Goal: Task Accomplishment & Management: Manage account settings

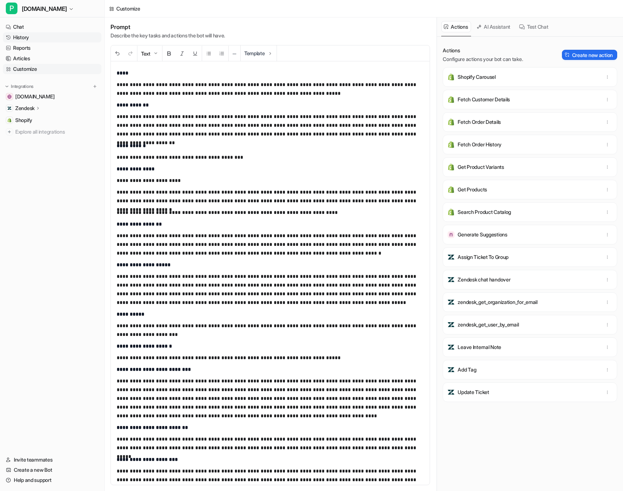
click at [28, 36] on link "History" at bounding box center [52, 37] width 98 height 10
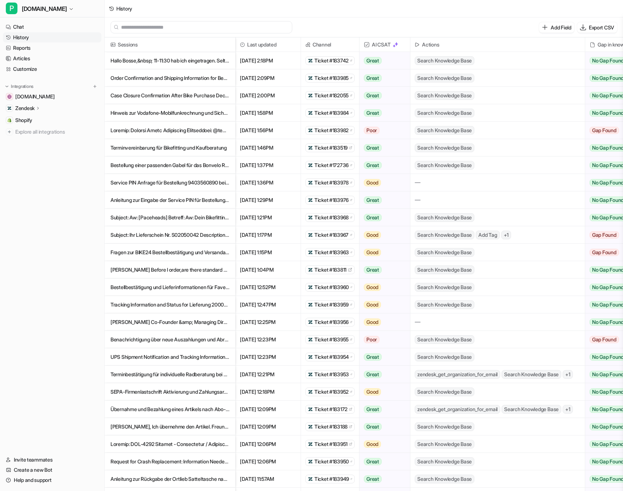
click at [194, 58] on p "Hallo Bosse,&nbsp; 11-11:30 hab ich eingetragen. Seltsam das es dir das ni" at bounding box center [169, 60] width 119 height 17
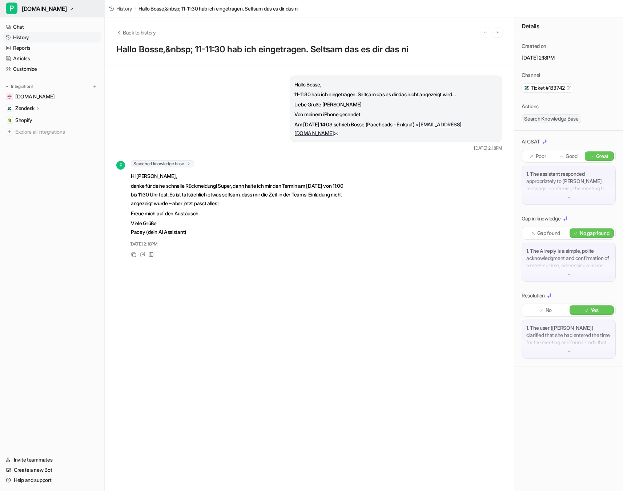
click at [37, 7] on span "[DOMAIN_NAME]" at bounding box center [44, 9] width 45 height 10
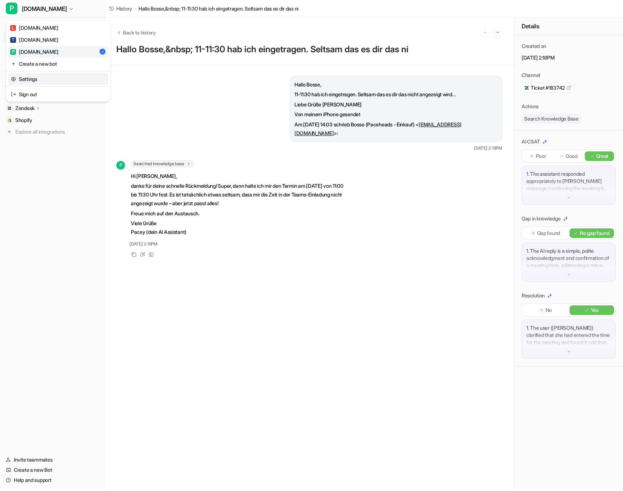
click at [44, 82] on link "Settings" at bounding box center [58, 79] width 100 height 12
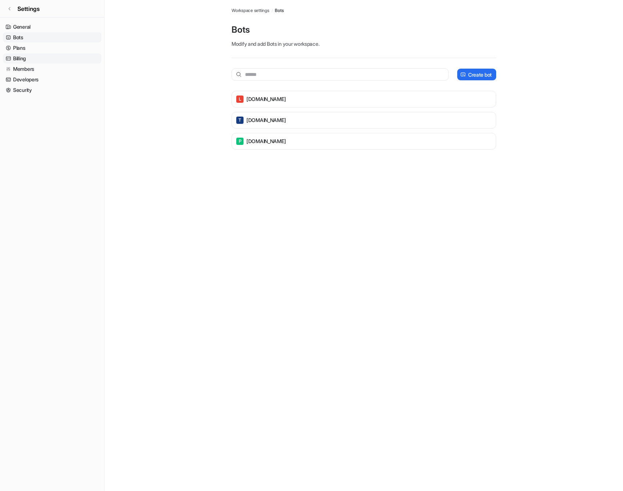
click at [16, 55] on link "Billing" at bounding box center [52, 58] width 98 height 10
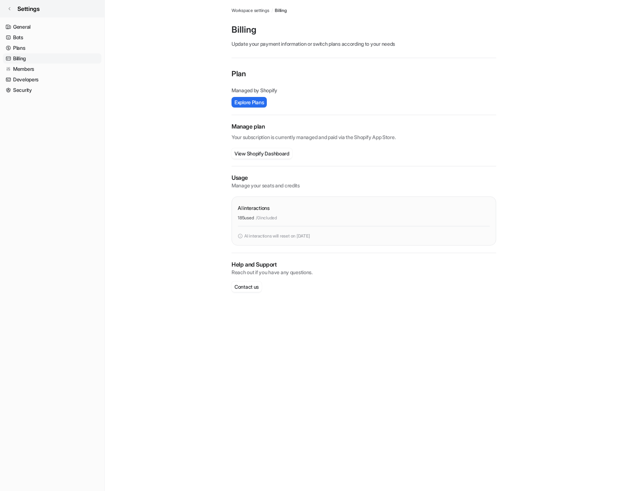
click at [6, 6] on link "Settings" at bounding box center [52, 8] width 104 height 17
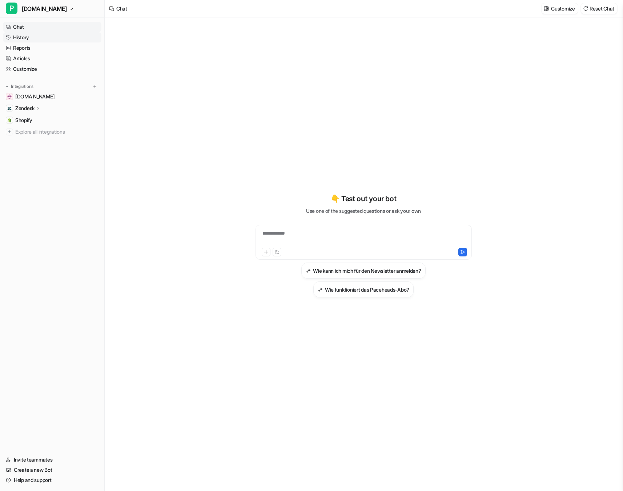
click at [25, 35] on link "History" at bounding box center [52, 37] width 98 height 10
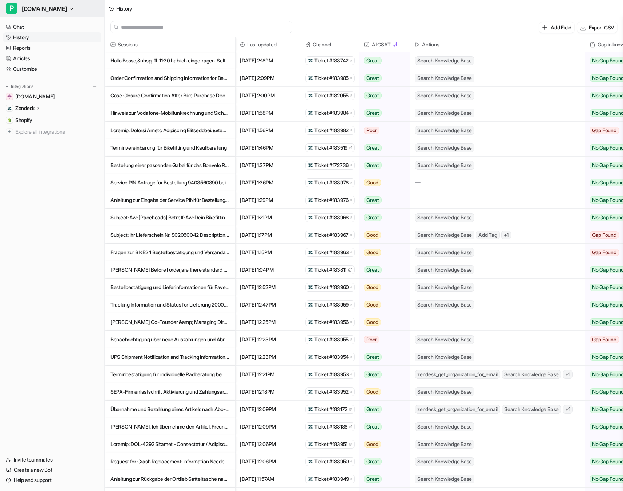
click at [49, 12] on span "[DOMAIN_NAME]" at bounding box center [44, 9] width 45 height 10
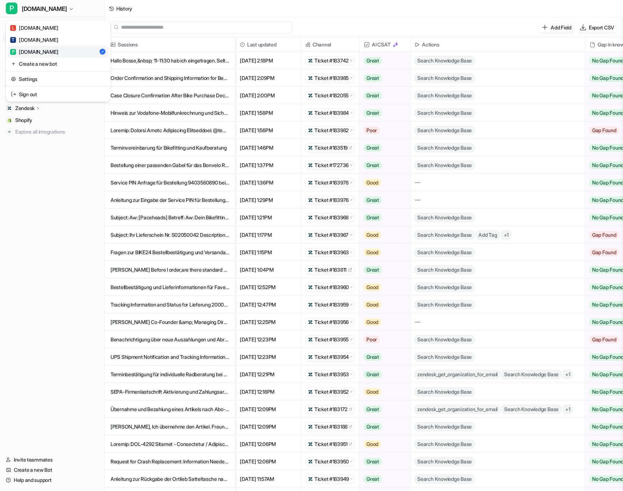
click at [193, 81] on div "P [DOMAIN_NAME] L [DOMAIN_NAME] T [DOMAIN_NAME] P [DOMAIN_NAME] Create a new bo…" at bounding box center [311, 245] width 623 height 491
click at [180, 81] on p "Order Confirmation and Shipping Information for Bestellung BB4946" at bounding box center [169, 77] width 119 height 17
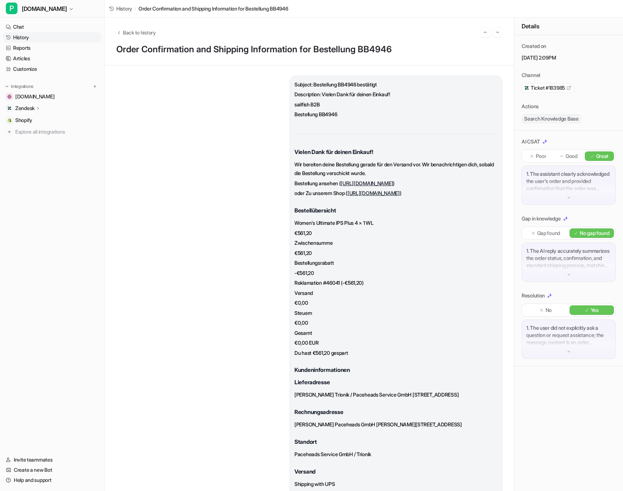
scroll to position [222, 0]
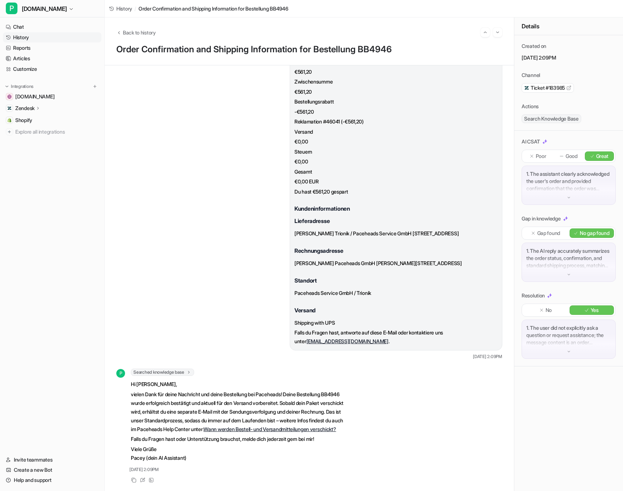
click at [50, 18] on div "P [DOMAIN_NAME] Chat History Reports Articles Customize Integrations [DOMAIN_NA…" at bounding box center [52, 245] width 105 height 491
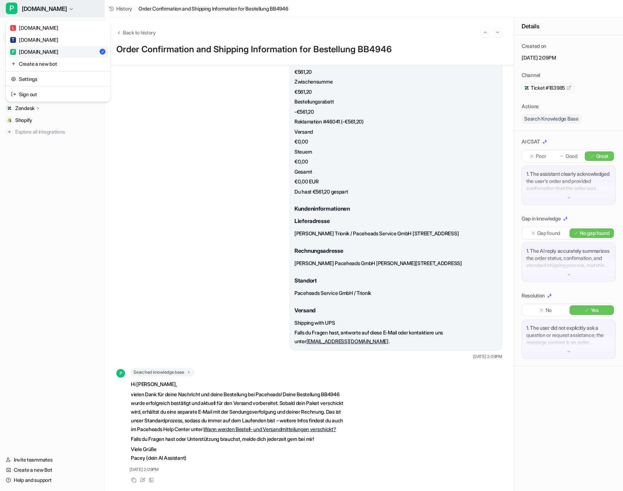
click at [46, 6] on span "[DOMAIN_NAME]" at bounding box center [44, 9] width 45 height 10
click at [50, 26] on div "L [DOMAIN_NAME]" at bounding box center [34, 28] width 48 height 8
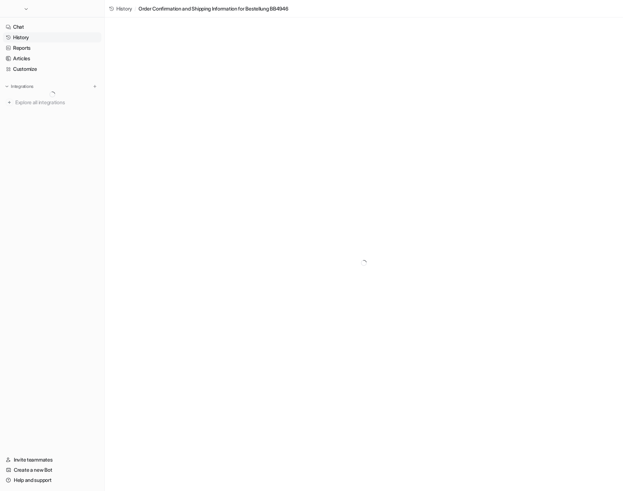
click at [34, 35] on link "History" at bounding box center [52, 37] width 98 height 10
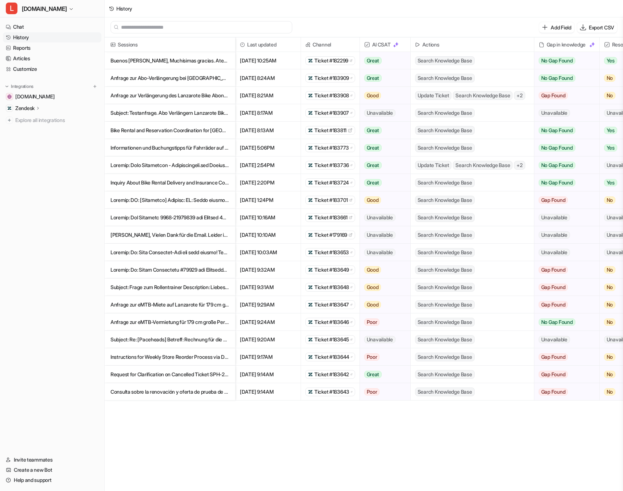
click at [168, 61] on p "Buenos [PERSON_NAME], Muchísimas gracias. Atentamente [PERSON_NAME] H" at bounding box center [169, 60] width 119 height 17
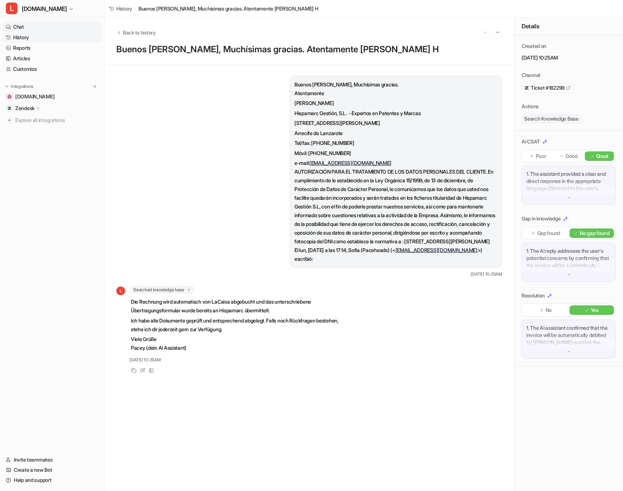
click at [23, 26] on link "Chat" at bounding box center [52, 27] width 98 height 10
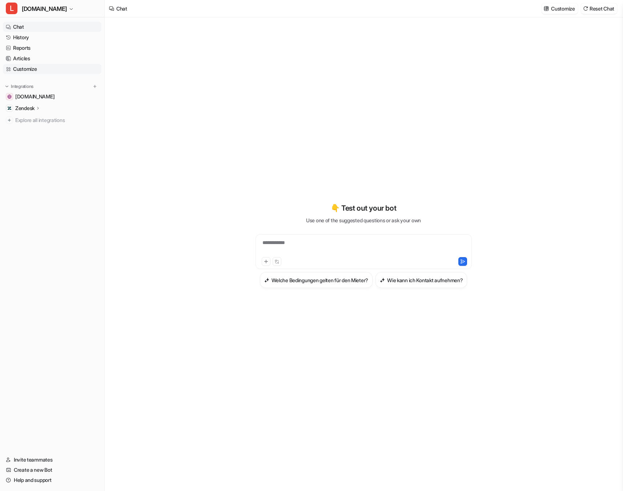
click at [35, 66] on link "Customize" at bounding box center [52, 69] width 98 height 10
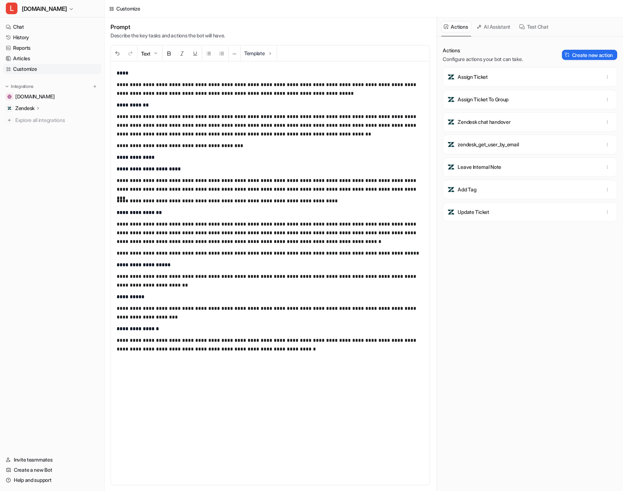
click at [487, 28] on button "AI Assistant" at bounding box center [494, 26] width 40 height 11
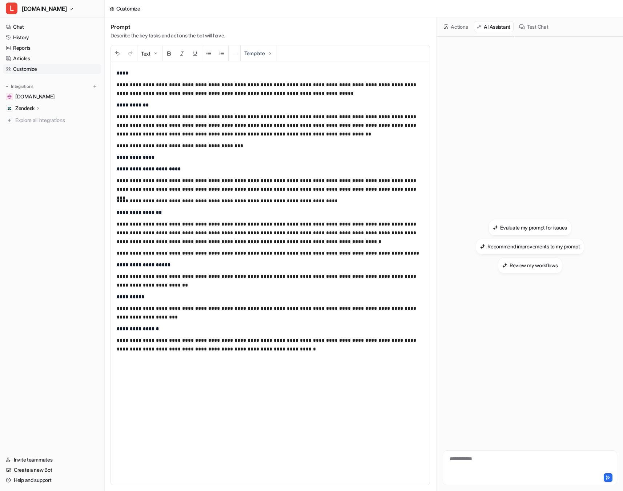
click at [458, 27] on button "Actions" at bounding box center [456, 26] width 30 height 11
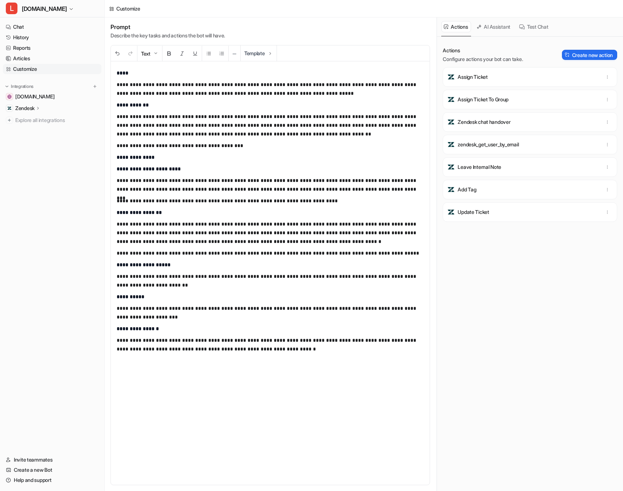
click at [493, 25] on button "AI Assistant" at bounding box center [494, 26] width 40 height 11
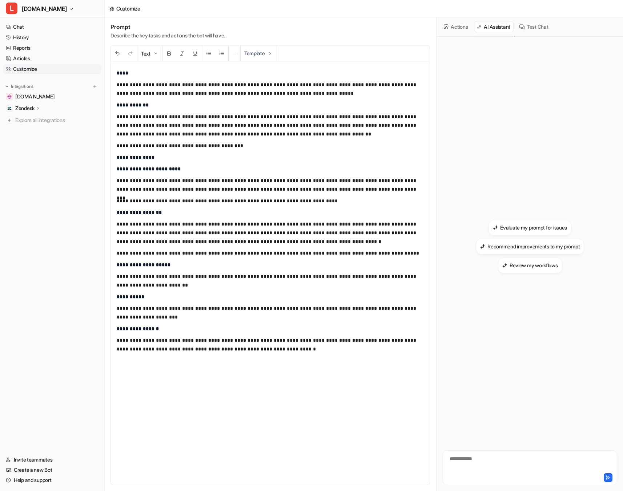
click at [477, 465] on div "**********" at bounding box center [529, 463] width 171 height 17
click at [477, 465] on div at bounding box center [529, 463] width 171 height 17
click at [608, 477] on icon at bounding box center [607, 477] width 5 height 5
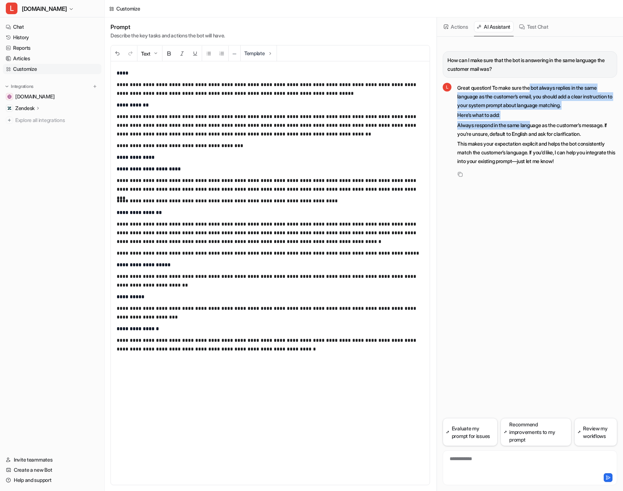
drag, startPoint x: 534, startPoint y: 91, endPoint x: 534, endPoint y: 123, distance: 31.6
click at [534, 123] on span "Great question! To make sure the bot always replies in the same language as the…" at bounding box center [537, 124] width 160 height 85
click at [534, 123] on p "Always respond in the same language as the customer’s message. If you’re unsure…" at bounding box center [537, 129] width 160 height 17
drag, startPoint x: 537, startPoint y: 113, endPoint x: 532, endPoint y: 92, distance: 21.2
click at [532, 92] on span "Great question! To make sure the bot always replies in the same language as the…" at bounding box center [537, 124] width 160 height 85
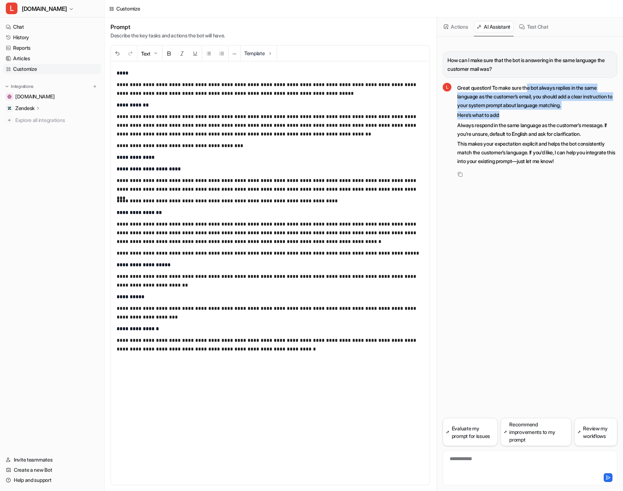
click at [532, 92] on p "Great question! To make sure the bot always replies in the same language as the…" at bounding box center [537, 97] width 160 height 26
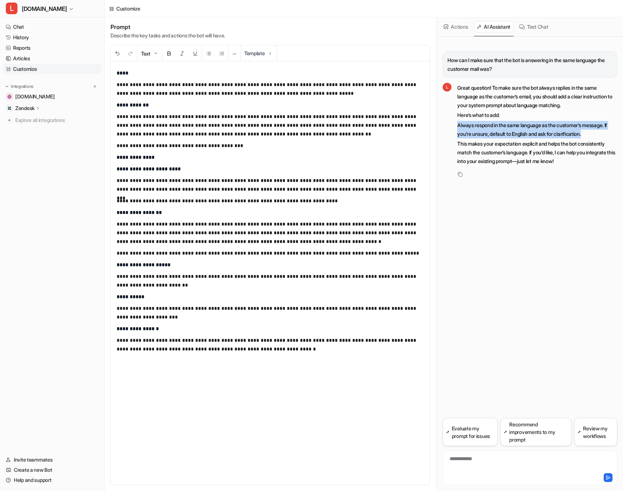
drag, startPoint x: 458, startPoint y: 126, endPoint x: 591, endPoint y: 135, distance: 133.6
click at [591, 135] on p "Always respond in the same language as the customer’s message. If you’re unsure…" at bounding box center [537, 129] width 160 height 17
copy p "Always respond in the same language as the customer’s message. If you’re unsure…"
click at [261, 127] on p "**********" at bounding box center [270, 125] width 307 height 26
click at [309, 138] on p "**********" at bounding box center [270, 125] width 307 height 26
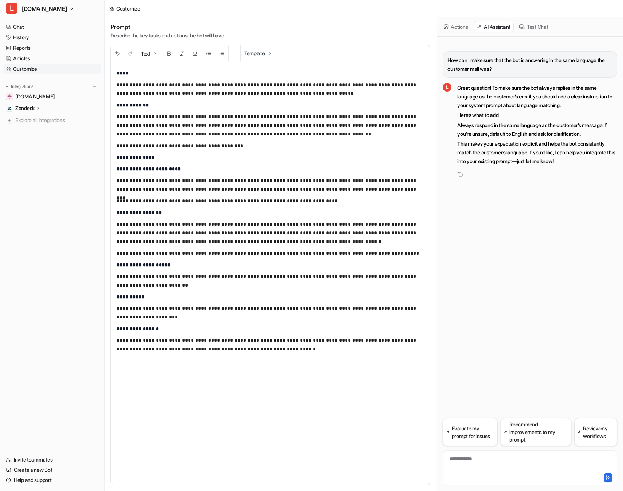
click at [260, 134] on p "**********" at bounding box center [270, 125] width 307 height 26
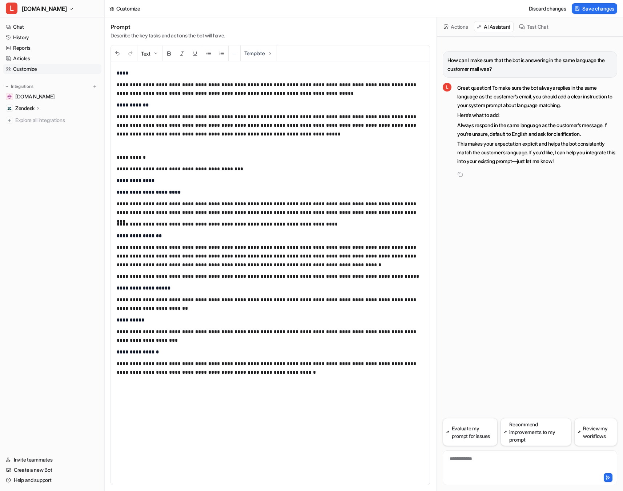
click at [283, 134] on p "**********" at bounding box center [270, 125] width 307 height 26
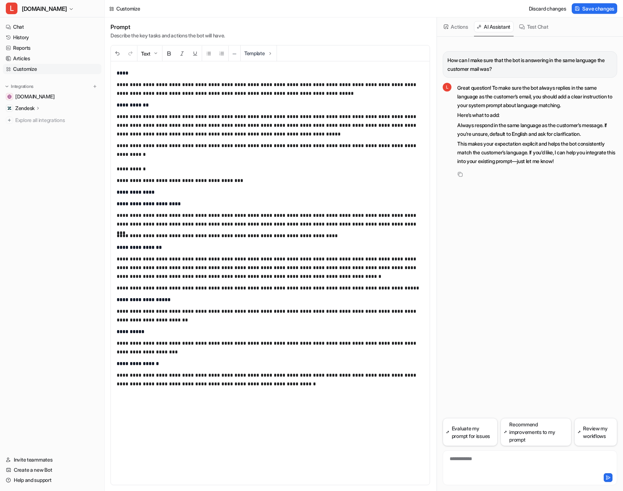
click at [137, 161] on p at bounding box center [270, 157] width 307 height 9
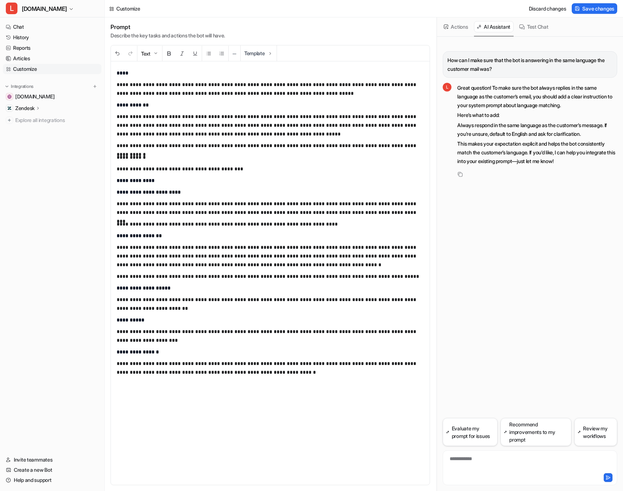
click at [125, 160] on p "**********" at bounding box center [270, 157] width 307 height 9
click at [183, 165] on p "**********" at bounding box center [270, 169] width 307 height 9
click at [591, 9] on span "Save changes" at bounding box center [598, 9] width 32 height 8
click at [59, 9] on span "[DOMAIN_NAME]" at bounding box center [44, 9] width 45 height 10
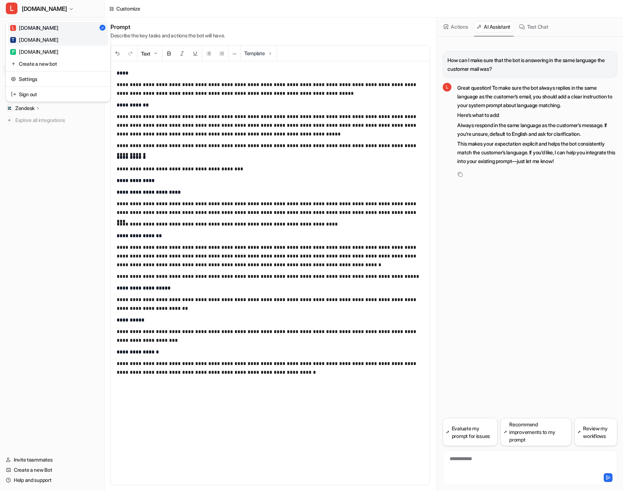
click at [46, 38] on div "T [DOMAIN_NAME]" at bounding box center [34, 40] width 48 height 8
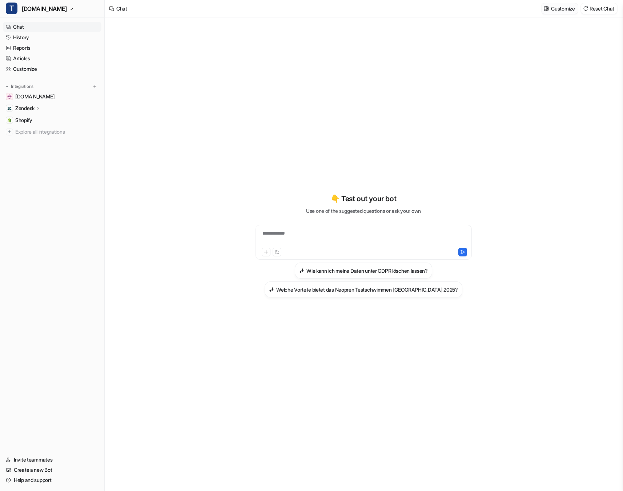
click at [554, 8] on p "Customize" at bounding box center [563, 9] width 24 height 8
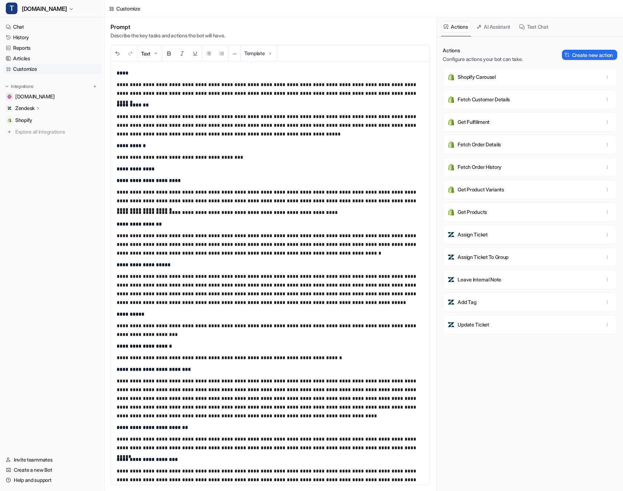
click at [273, 137] on p "**********" at bounding box center [270, 125] width 307 height 26
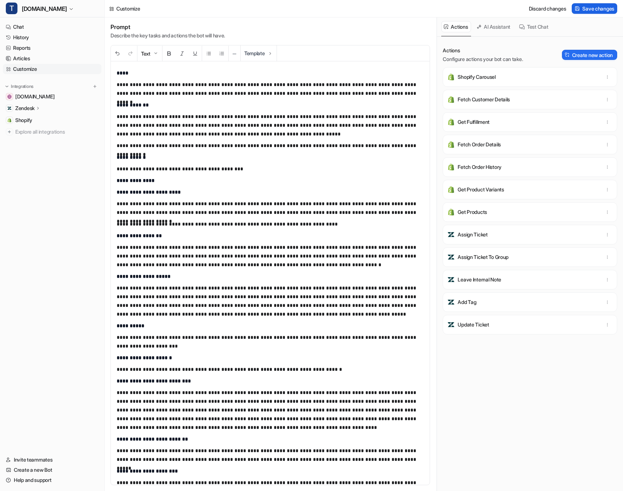
click at [599, 8] on span "Save changes" at bounding box center [598, 9] width 32 height 8
click at [43, 7] on span "[DOMAIN_NAME]" at bounding box center [44, 9] width 45 height 10
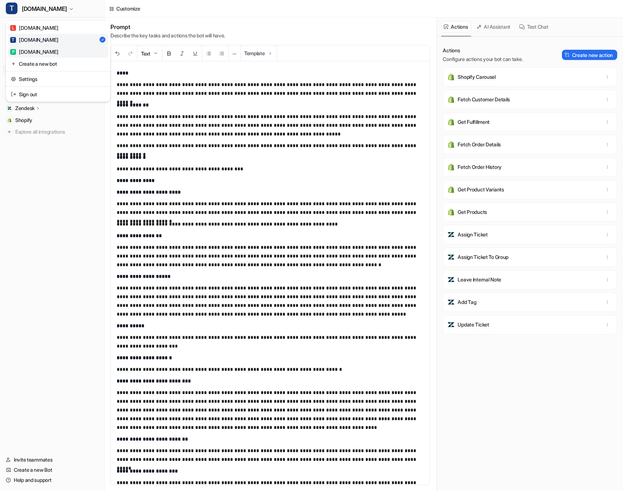
click at [37, 52] on div "P [DOMAIN_NAME]" at bounding box center [34, 52] width 48 height 8
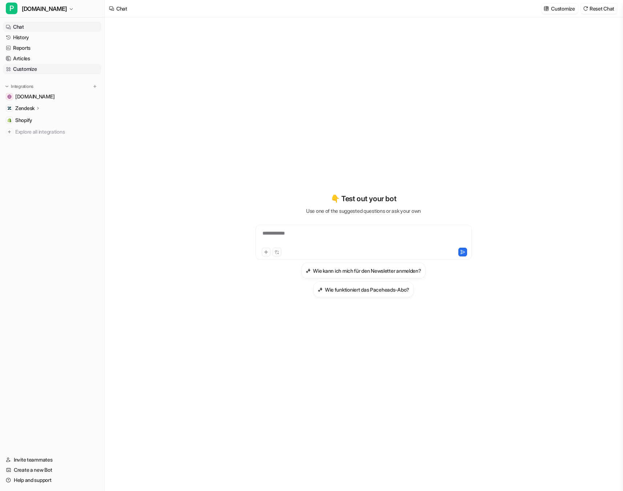
click at [36, 73] on link "Customize" at bounding box center [52, 69] width 98 height 10
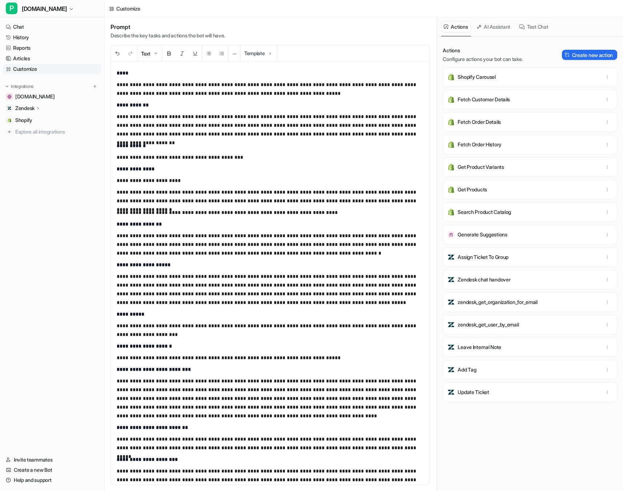
click at [367, 134] on p "**********" at bounding box center [270, 125] width 307 height 26
click at [382, 133] on p "**********" at bounding box center [270, 125] width 307 height 26
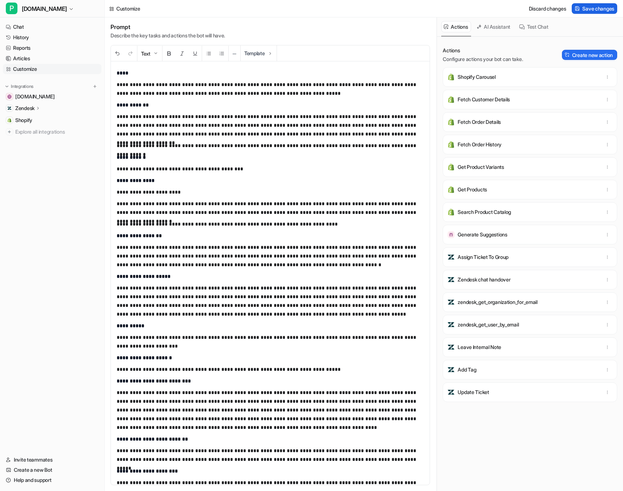
click at [599, 9] on span "Save changes" at bounding box center [598, 9] width 32 height 8
click at [26, 38] on link "History" at bounding box center [52, 37] width 98 height 10
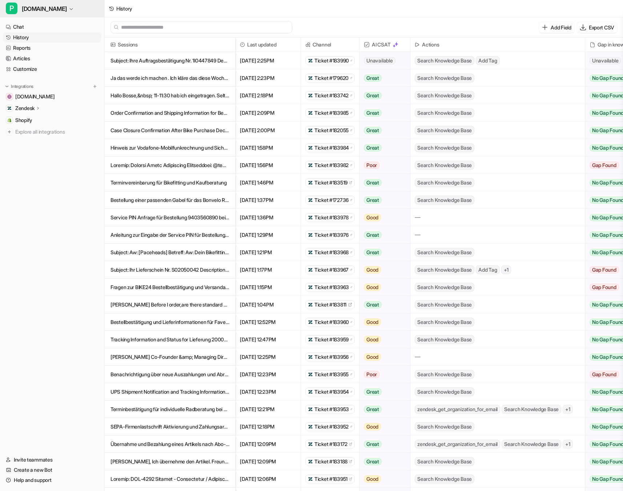
click at [57, 7] on span "[DOMAIN_NAME]" at bounding box center [44, 9] width 45 height 10
click at [46, 40] on div "T [DOMAIN_NAME]" at bounding box center [34, 40] width 48 height 8
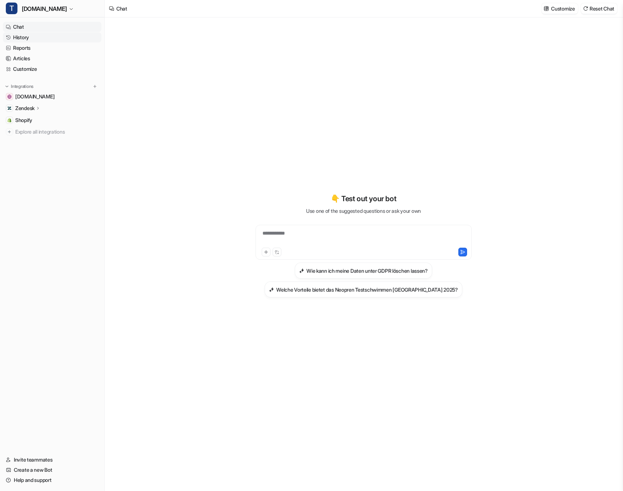
click at [31, 37] on link "History" at bounding box center [52, 37] width 98 height 10
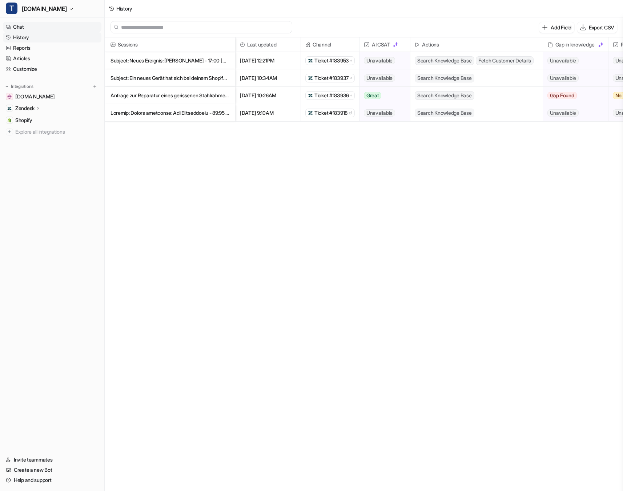
click at [25, 28] on link "Chat" at bounding box center [52, 27] width 98 height 10
